Goal: Task Accomplishment & Management: Use online tool/utility

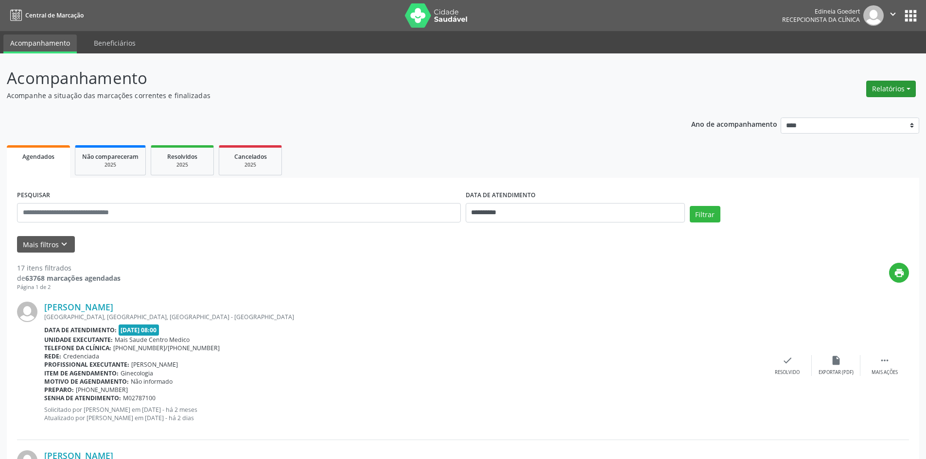
drag, startPoint x: 886, startPoint y: 88, endPoint x: 873, endPoint y: 94, distance: 14.6
click at [885, 88] on button "Relatórios" at bounding box center [891, 89] width 50 height 17
click at [863, 110] on link "Agendamentos" at bounding box center [864, 110] width 105 height 14
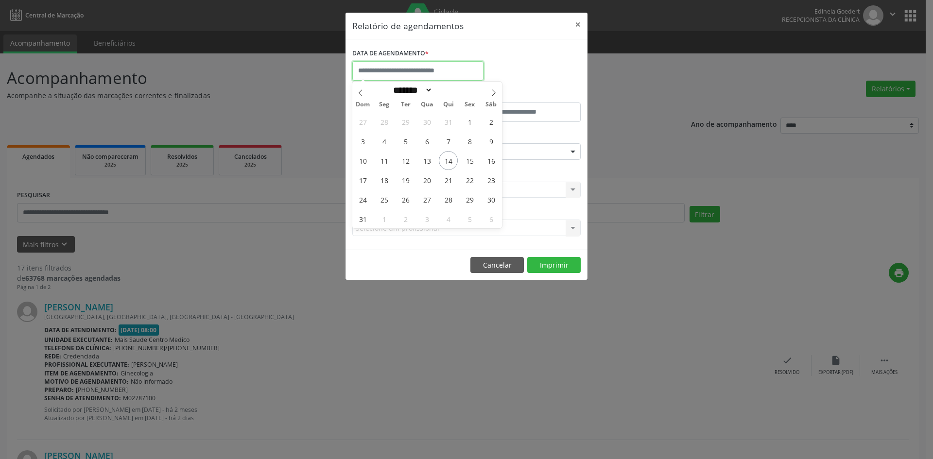
click at [445, 74] on input "text" at bounding box center [417, 70] width 131 height 19
click at [451, 162] on span "14" at bounding box center [448, 160] width 19 height 19
type input "**********"
click at [451, 162] on span "14" at bounding box center [448, 160] width 19 height 19
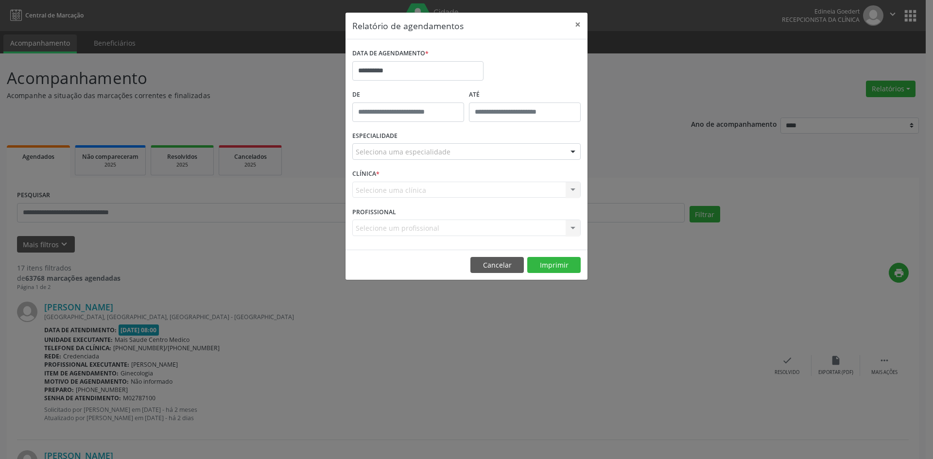
click at [457, 154] on div "Seleciona uma especialidade" at bounding box center [466, 151] width 229 height 17
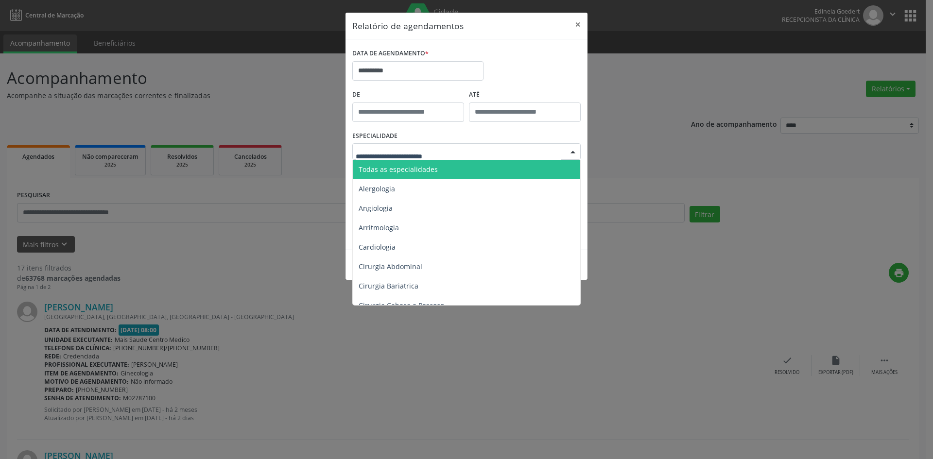
click at [440, 167] on span "Todas as especialidades" at bounding box center [467, 169] width 229 height 19
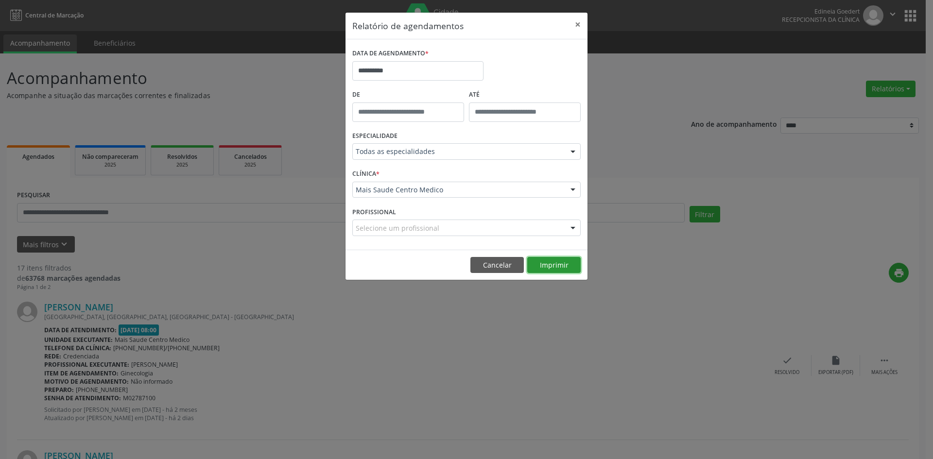
click at [557, 258] on button "Imprimir" at bounding box center [554, 265] width 53 height 17
